Goal: Ask a question

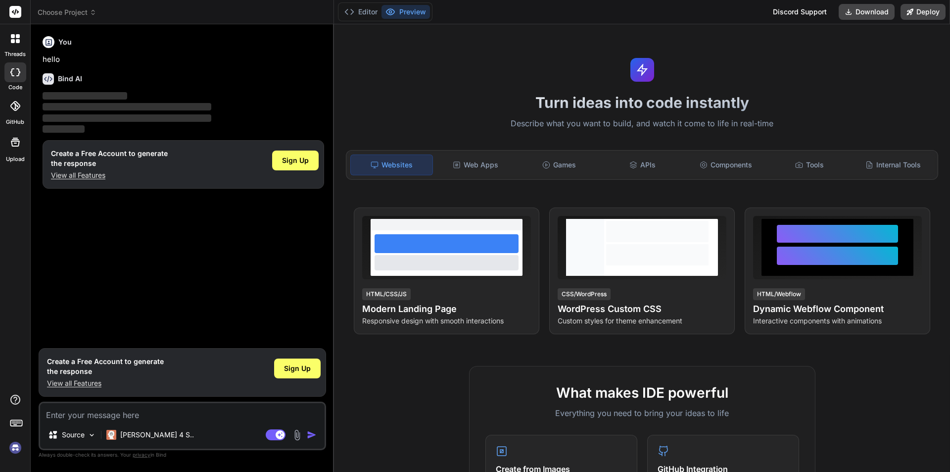
type textarea "x"
click at [108, 416] on textarea at bounding box center [182, 412] width 285 height 18
type textarea "h"
type textarea "x"
type textarea "hi"
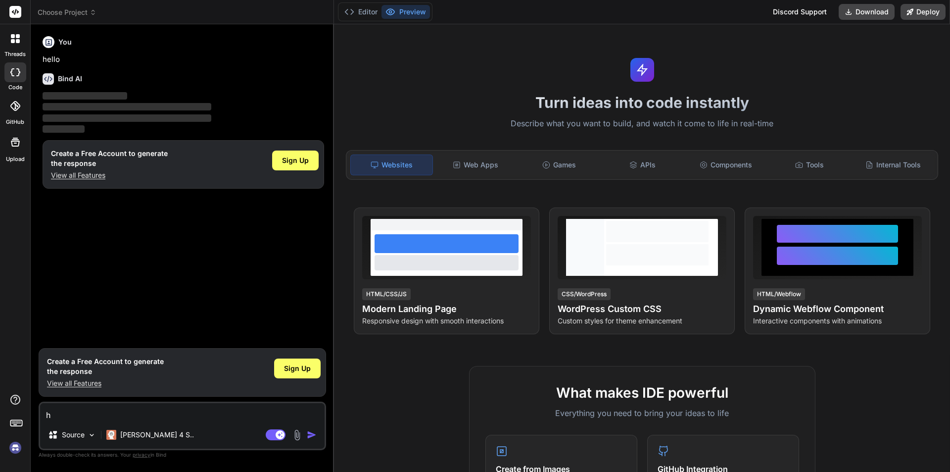
type textarea "x"
type textarea "hi"
click at [316, 430] on img "button" at bounding box center [312, 435] width 10 height 10
click at [312, 435] on img "button" at bounding box center [312, 435] width 10 height 10
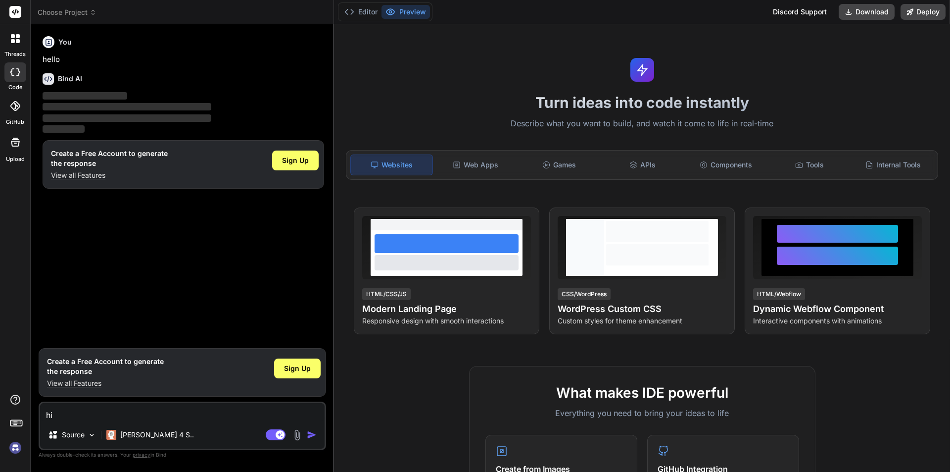
click at [312, 435] on img "button" at bounding box center [312, 435] width 10 height 10
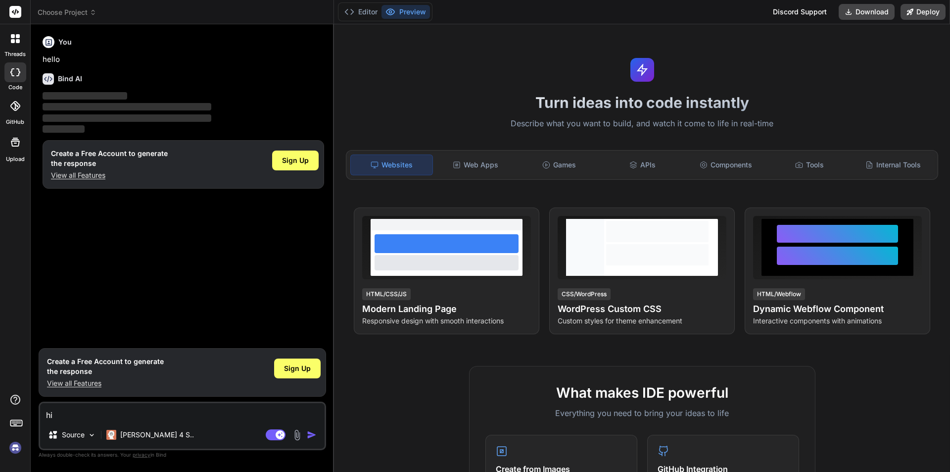
click at [312, 435] on img "button" at bounding box center [312, 435] width 10 height 10
